Goal: Transaction & Acquisition: Purchase product/service

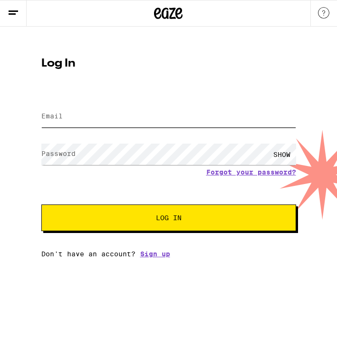
type input "[PERSON_NAME][EMAIL_ADDRESS][DOMAIN_NAME]"
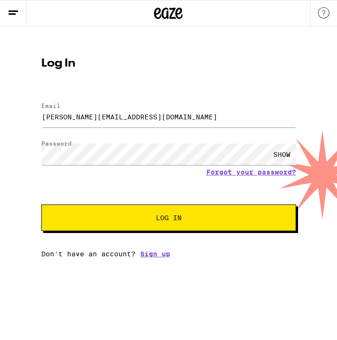
click at [134, 208] on button "Log In" at bounding box center [168, 217] width 255 height 27
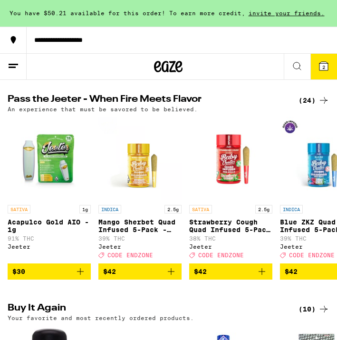
scroll to position [234, 0]
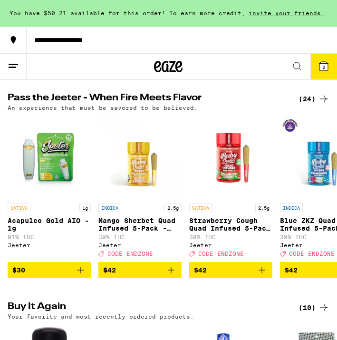
click at [204, 130] on img "Open page for Strawberry Cough Quad Infused 5-Pack - 2.5g from Jeeter" at bounding box center [230, 156] width 83 height 83
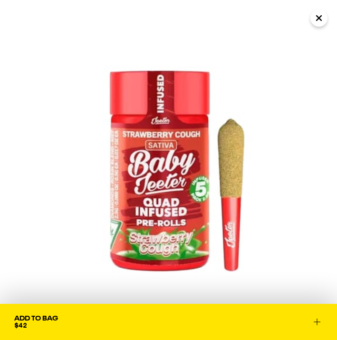
scroll to position [246, 0]
click at [323, 14] on icon "Close" at bounding box center [318, 18] width 11 height 14
